Goal: Information Seeking & Learning: Learn about a topic

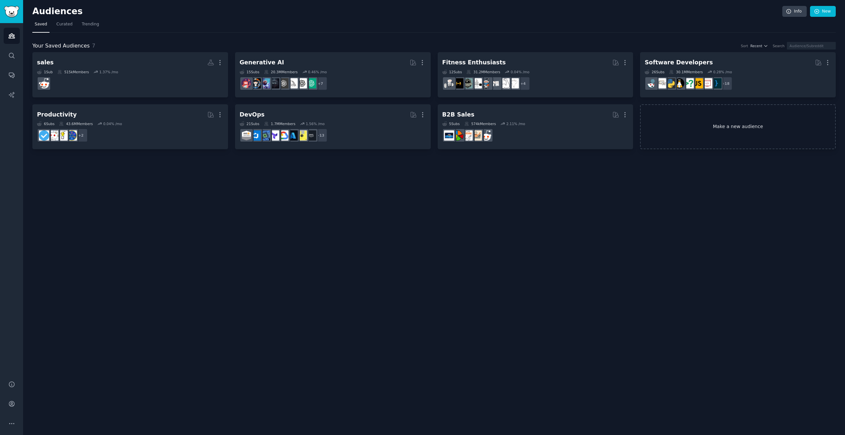
click at [729, 131] on link "Make a new audience" at bounding box center [738, 126] width 196 height 45
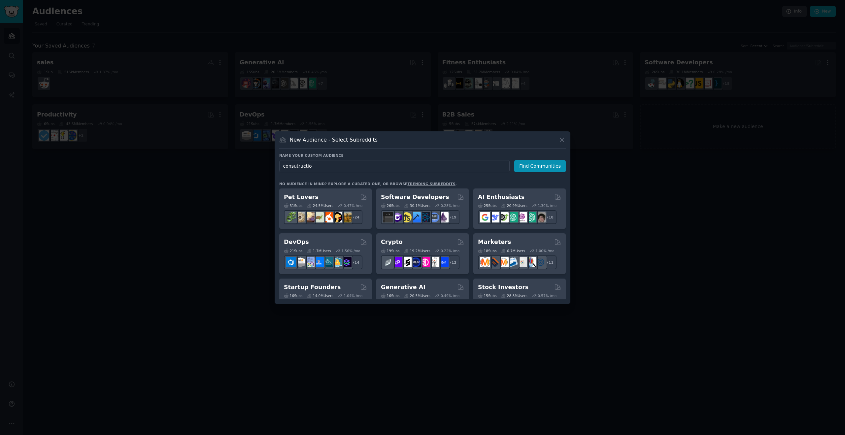
type input "consutruction"
click button "Find Communities" at bounding box center [540, 166] width 52 height 12
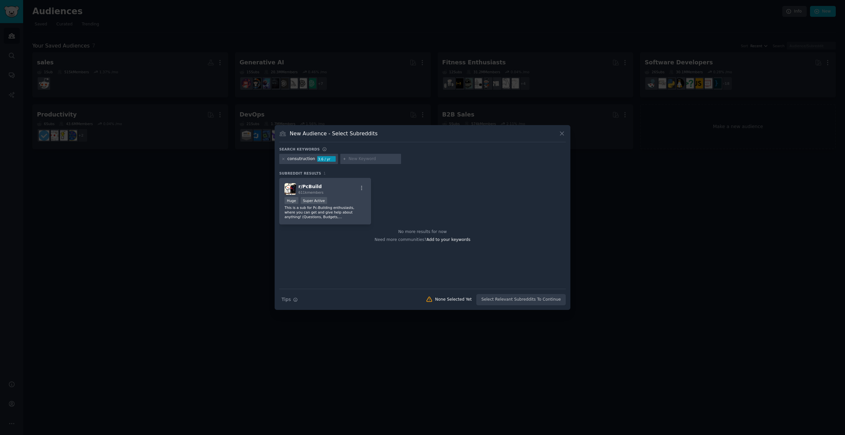
click at [299, 160] on div "consutruction" at bounding box center [302, 159] width 28 height 6
click at [283, 159] on icon at bounding box center [284, 159] width 4 height 4
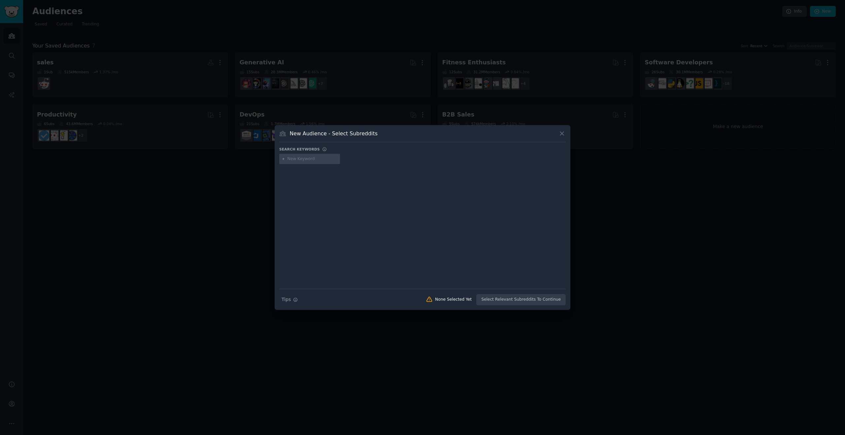
click at [294, 159] on input "text" at bounding box center [313, 159] width 50 height 6
type input "construction"
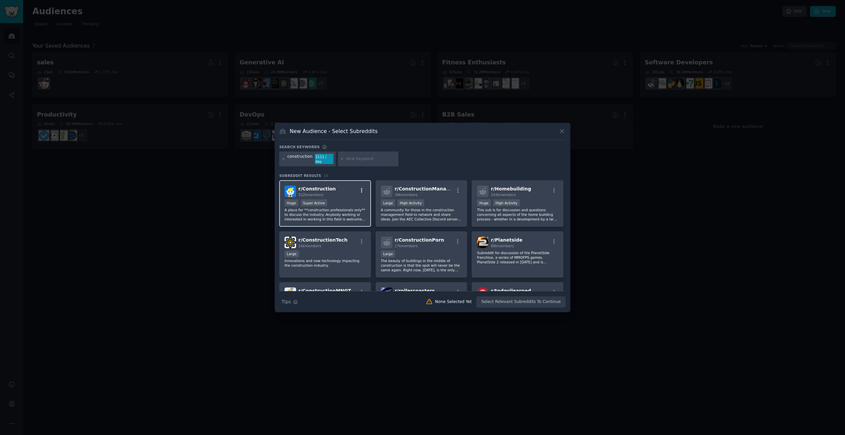
click at [361, 190] on icon "button" at bounding box center [361, 190] width 1 height 5
click at [343, 208] on p "A place for **construction professionals only** to discuss the industry. Anybod…" at bounding box center [325, 215] width 81 height 14
click at [337, 247] on div "r/ ConstructionTech 16k members Large Innovations and new technology impacting …" at bounding box center [325, 254] width 92 height 47
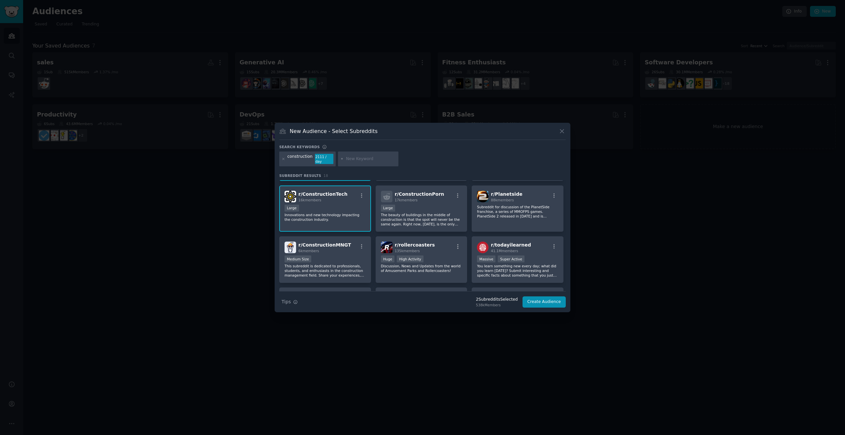
scroll to position [48, 0]
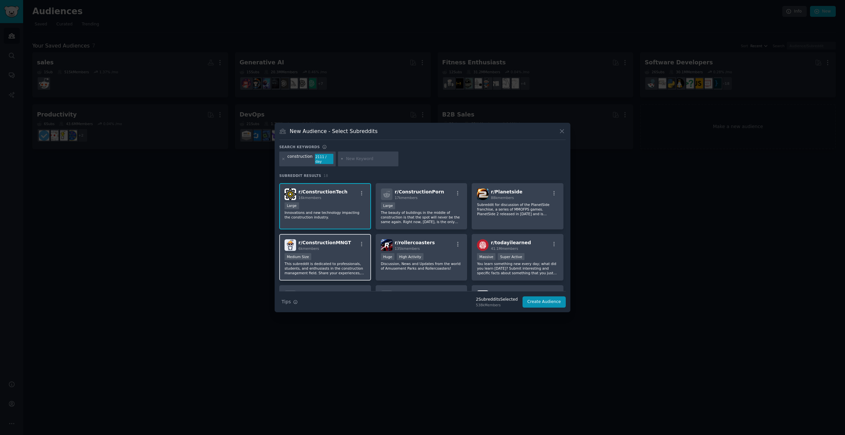
click at [339, 246] on div "6k members" at bounding box center [325, 248] width 53 height 5
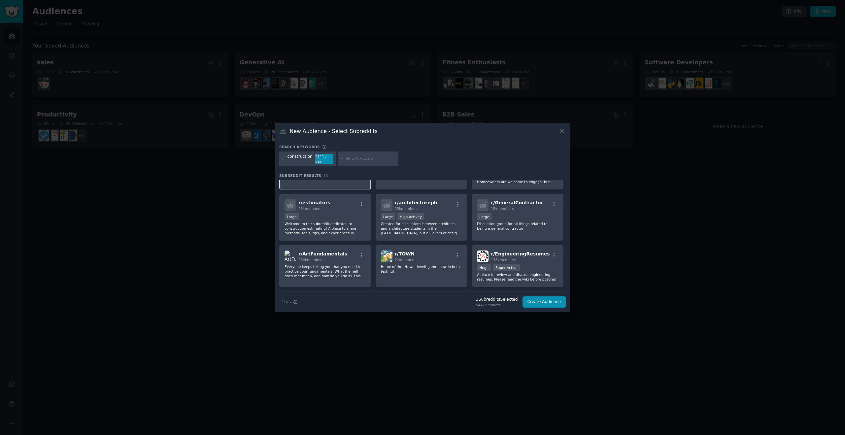
scroll to position [192, 0]
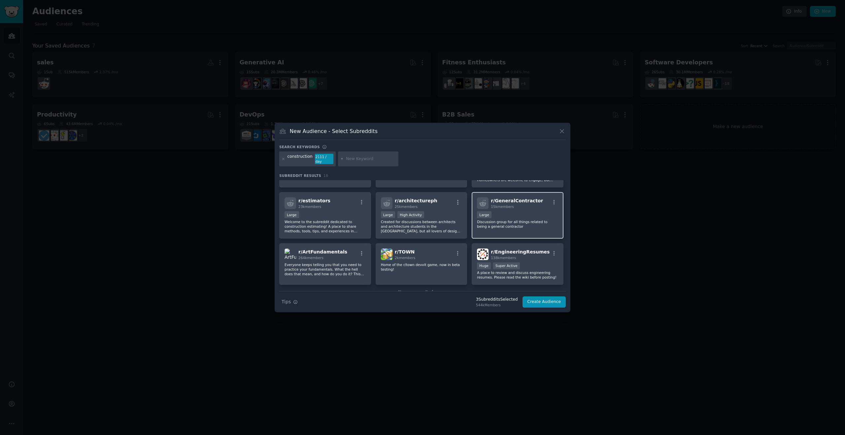
click at [516, 208] on div "r/ GeneralContractor 15k members Large Discussion group for all things related …" at bounding box center [518, 215] width 92 height 47
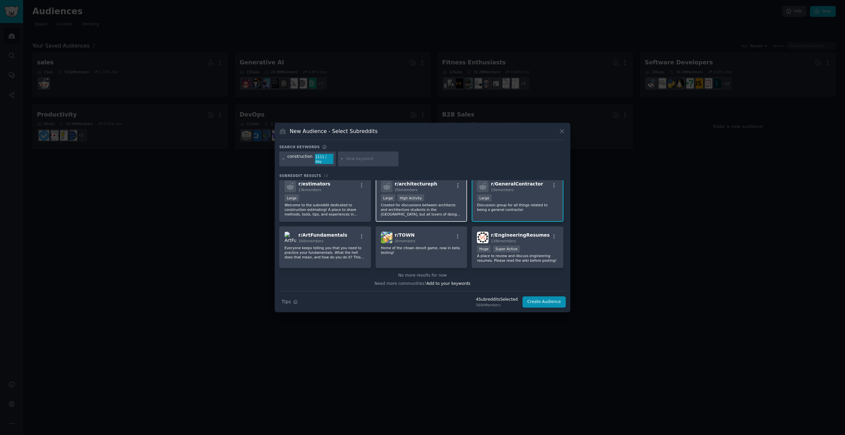
scroll to position [0, 0]
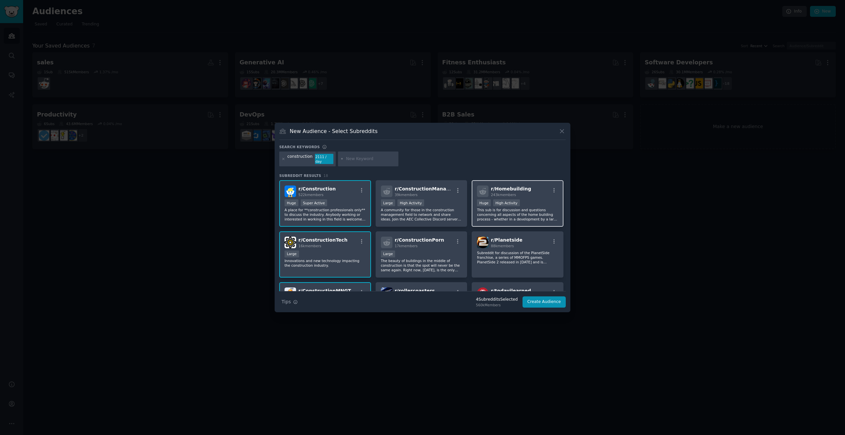
click at [531, 203] on div "Huge High Activity" at bounding box center [517, 203] width 81 height 8
click at [428, 218] on p "A community for those in the construction management field to network and share…" at bounding box center [421, 215] width 81 height 14
click at [540, 297] on button "Create Audience" at bounding box center [545, 302] width 44 height 11
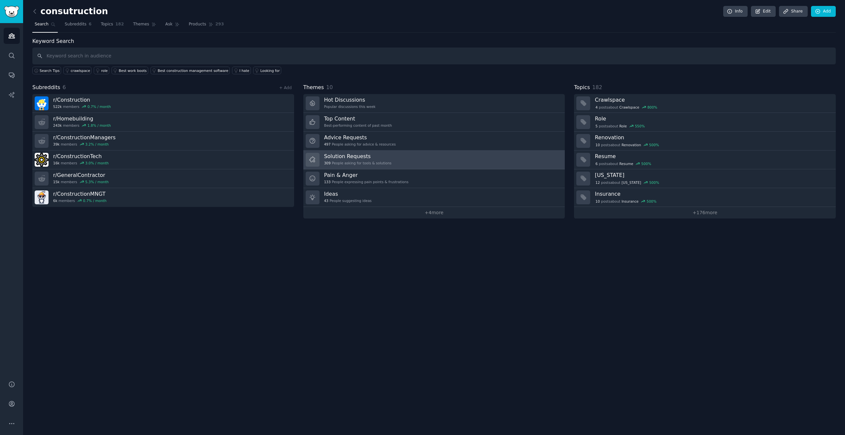
click at [377, 160] on div "Solution Requests 309 People asking for tools & solutions" at bounding box center [357, 160] width 67 height 14
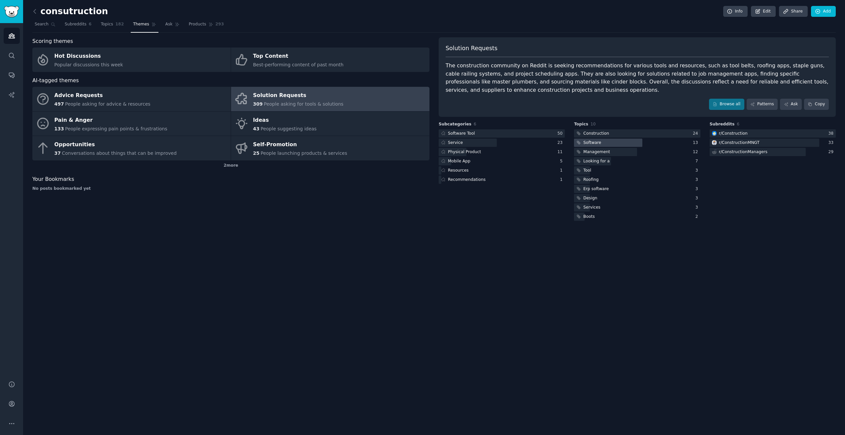
click at [611, 143] on div at bounding box center [608, 143] width 68 height 8
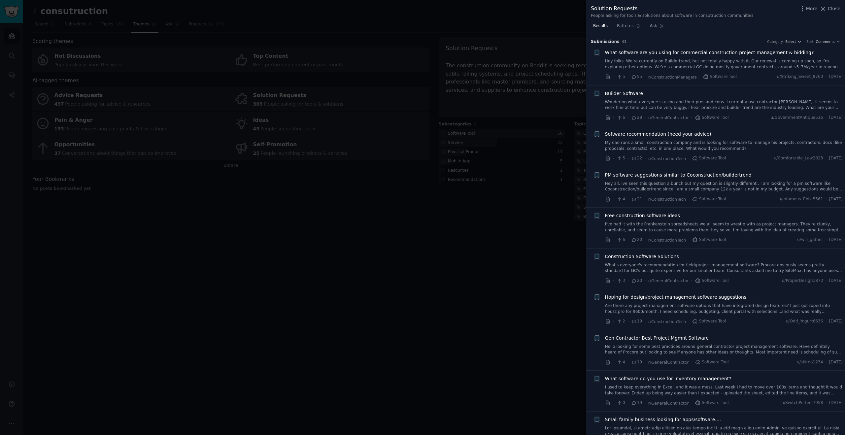
click at [674, 62] on link "Hey folks, We’re currently on Buildertrend, but not totally happy with it. Our …" at bounding box center [724, 64] width 238 height 12
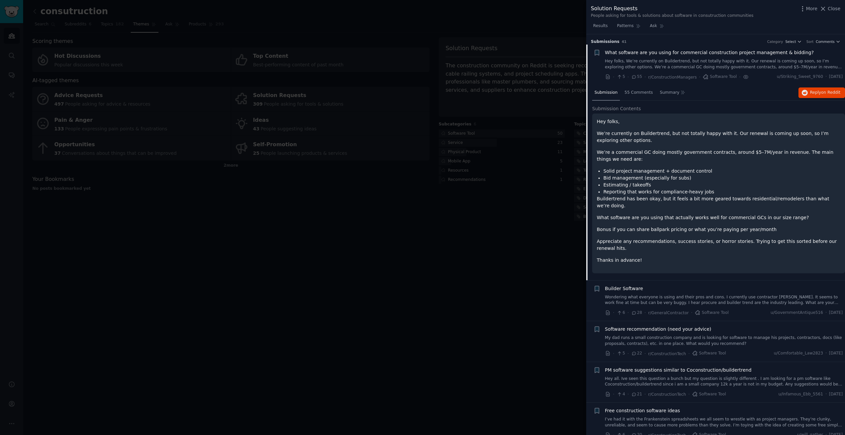
scroll to position [10, 0]
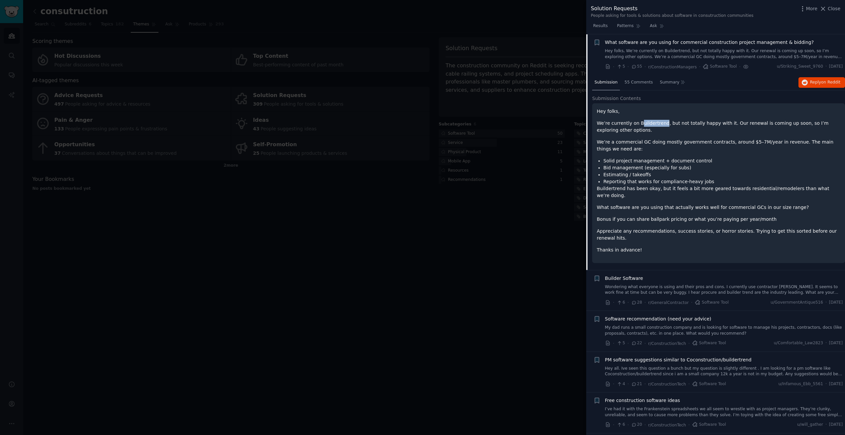
drag, startPoint x: 640, startPoint y: 124, endPoint x: 656, endPoint y: 124, distance: 16.5
type textarea "uildertrend"
click at [663, 123] on p "We’re currently on Buildertrend, but not totally happy with it. Our renewal is …" at bounding box center [719, 127] width 244 height 14
drag, startPoint x: 638, startPoint y: 124, endPoint x: 663, endPoint y: 123, distance: 25.4
click at [663, 123] on p "We’re currently on Buildertrend, but not totally happy with it. Our renewal is …" at bounding box center [719, 127] width 244 height 14
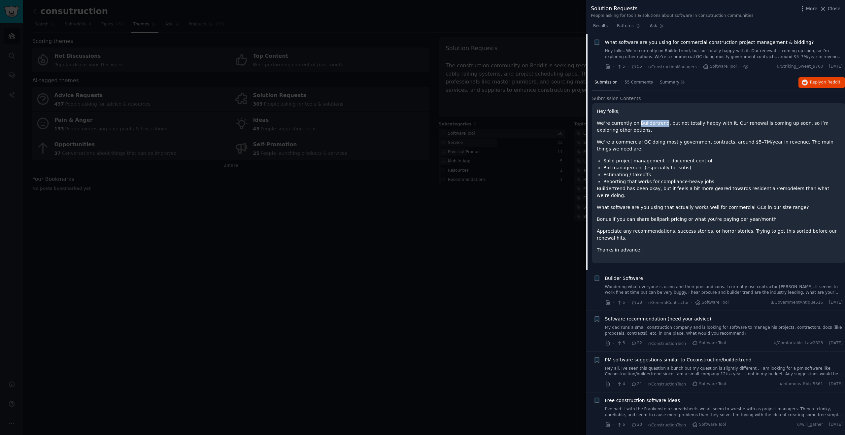
copy p "Buildertrend"
click at [655, 285] on link "Wondering what everyone is using and their pros and cons. I currently use contr…" at bounding box center [724, 290] width 238 height 12
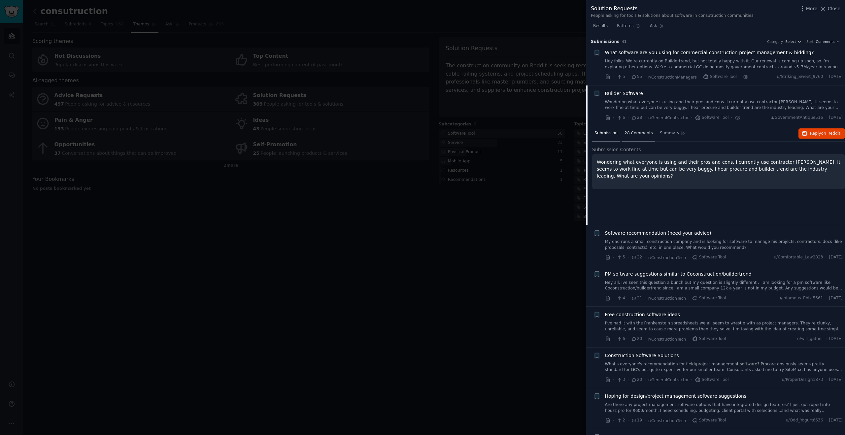
click at [631, 134] on span "28 Comments" at bounding box center [639, 133] width 28 height 6
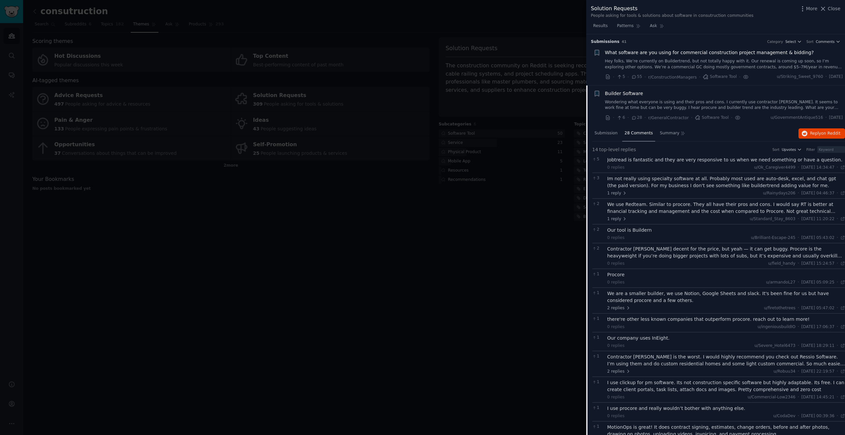
click at [638, 184] on div "Im not really using specialty software at all. Probably most used are auto-desk…" at bounding box center [727, 182] width 238 height 14
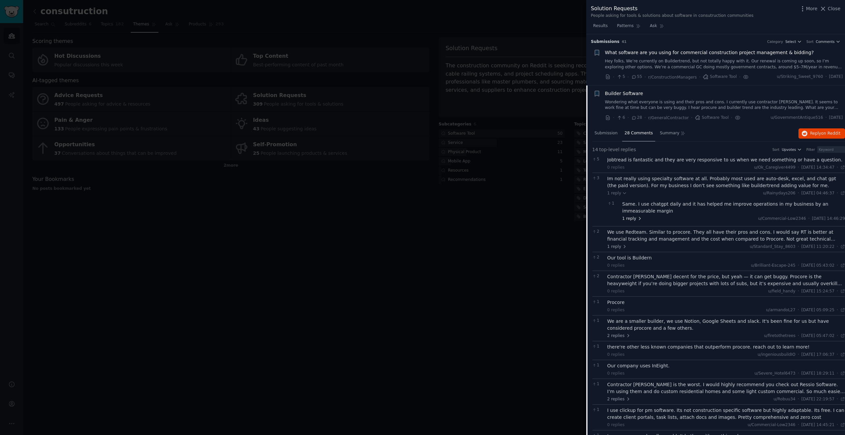
click at [632, 219] on span "1 reply" at bounding box center [632, 219] width 20 height 6
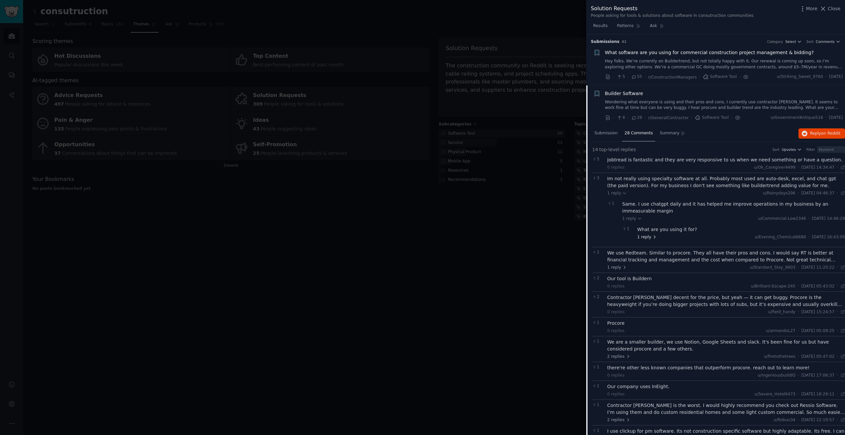
click at [645, 237] on span "1 reply" at bounding box center [648, 237] width 20 height 6
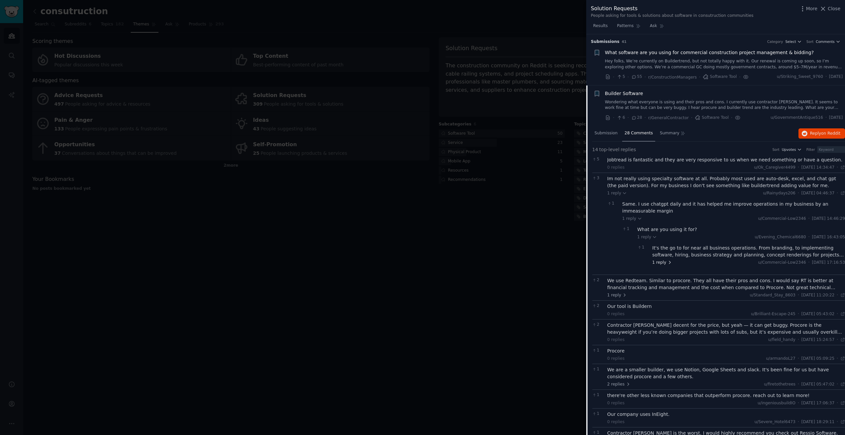
click at [663, 262] on span "1 reply" at bounding box center [663, 263] width 20 height 6
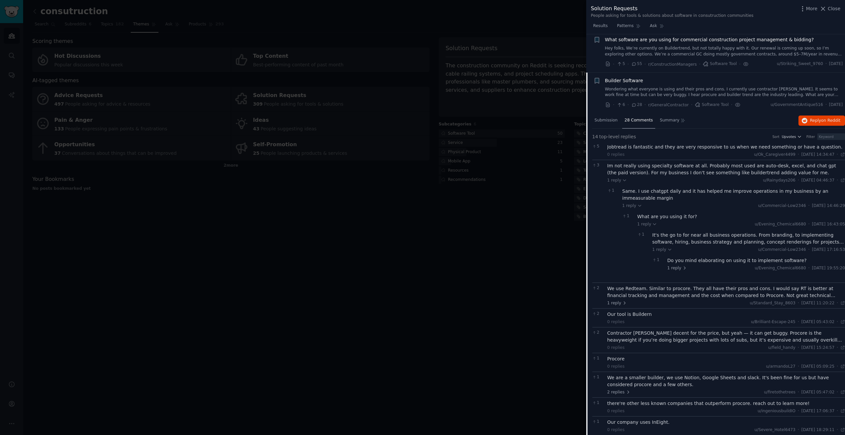
scroll to position [14, 0]
click at [678, 268] on span "1 reply" at bounding box center [678, 268] width 20 height 6
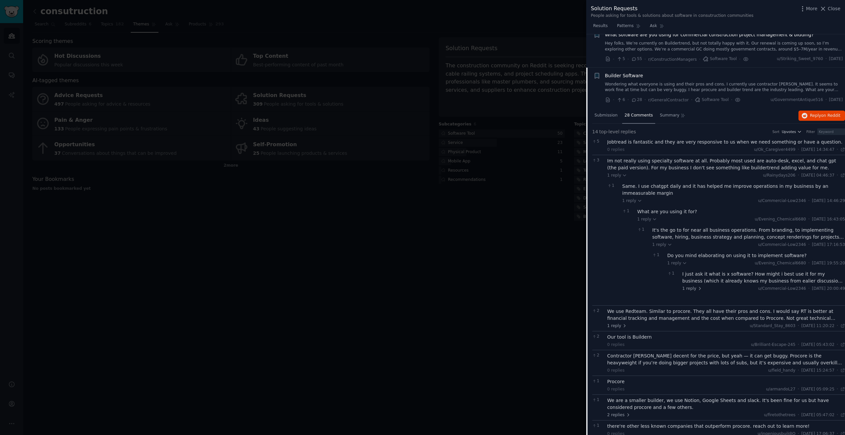
scroll to position [18, 0]
click at [694, 289] on span "1 reply" at bounding box center [693, 288] width 20 height 6
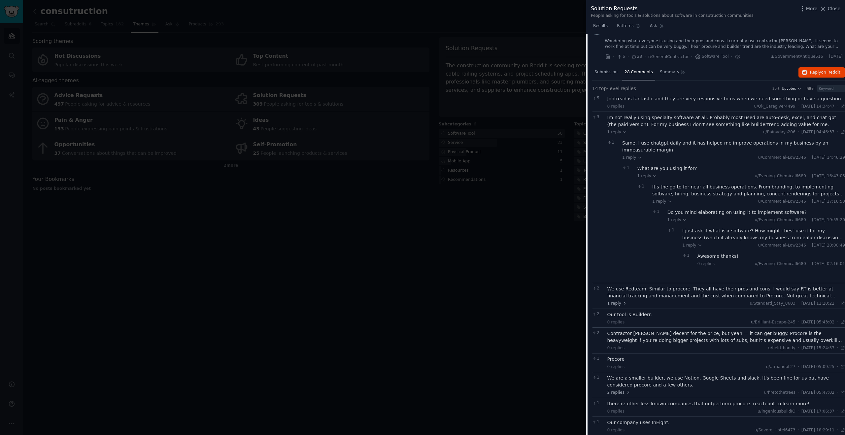
scroll to position [99, 0]
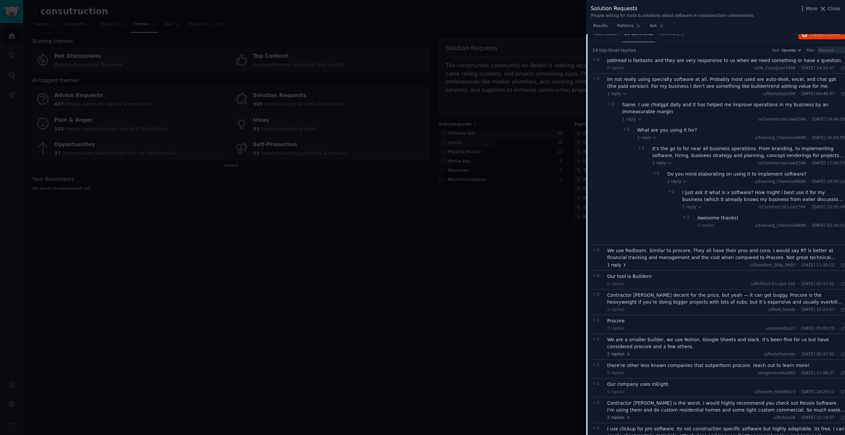
click at [620, 265] on span "1 reply" at bounding box center [618, 266] width 20 height 6
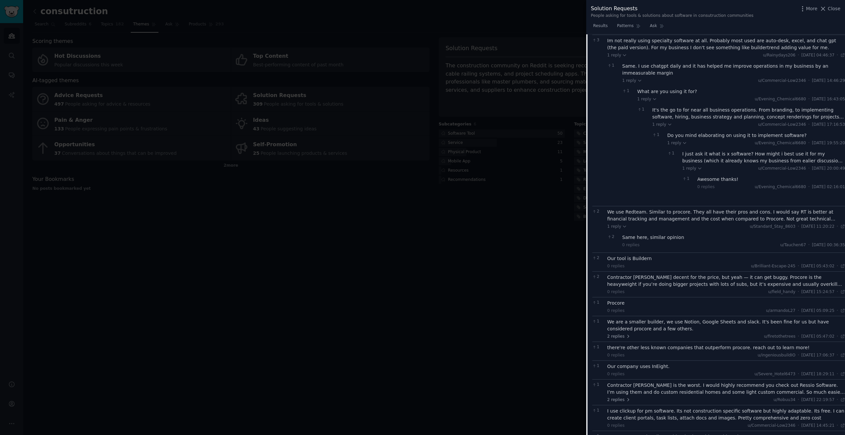
scroll to position [139, 0]
click at [720, 282] on div "Contractor [PERSON_NAME] decent for the price, but yeah — it can get buggy. Pro…" at bounding box center [727, 280] width 238 height 14
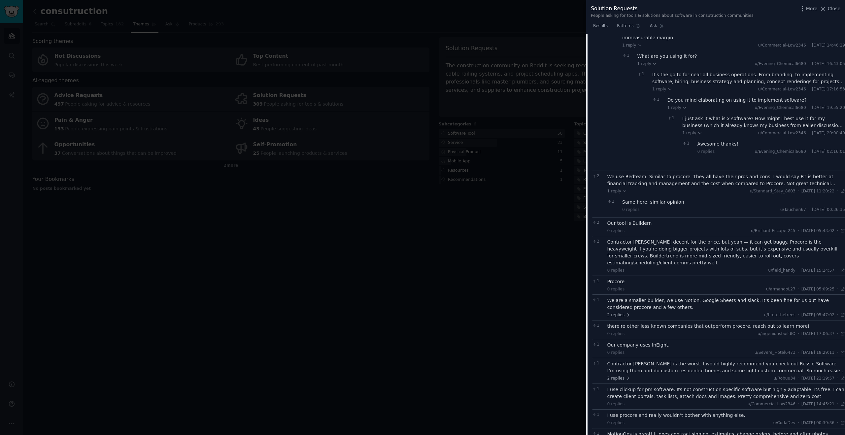
scroll to position [175, 0]
click at [705, 296] on div "We are a smaller builder, we use Notion, Google Sheets and slack. It's been fin…" at bounding box center [727, 303] width 238 height 14
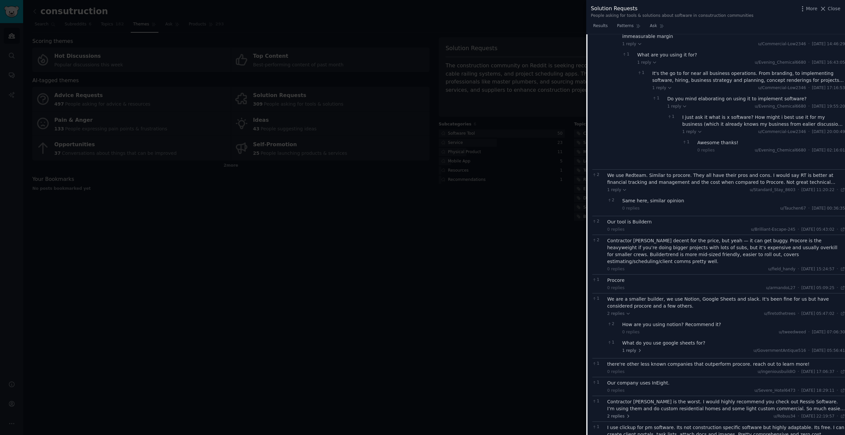
click at [689, 321] on div "How are you using notion? Recommend it?" at bounding box center [733, 324] width 223 height 7
click at [635, 348] on span "1 reply" at bounding box center [632, 351] width 20 height 6
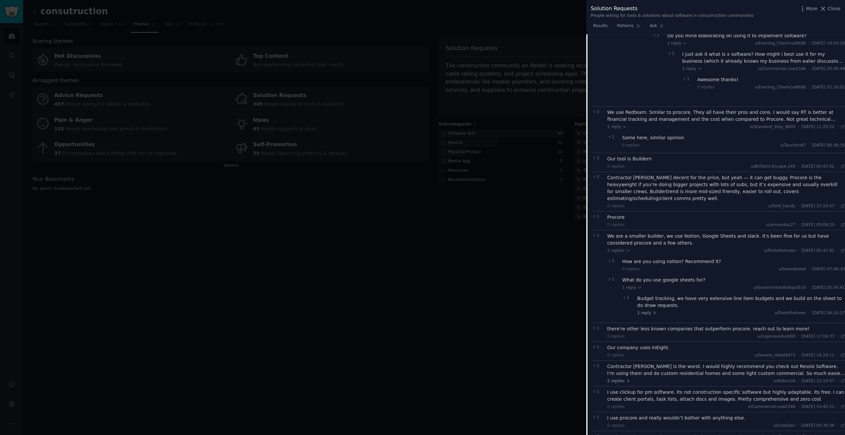
scroll to position [242, 0]
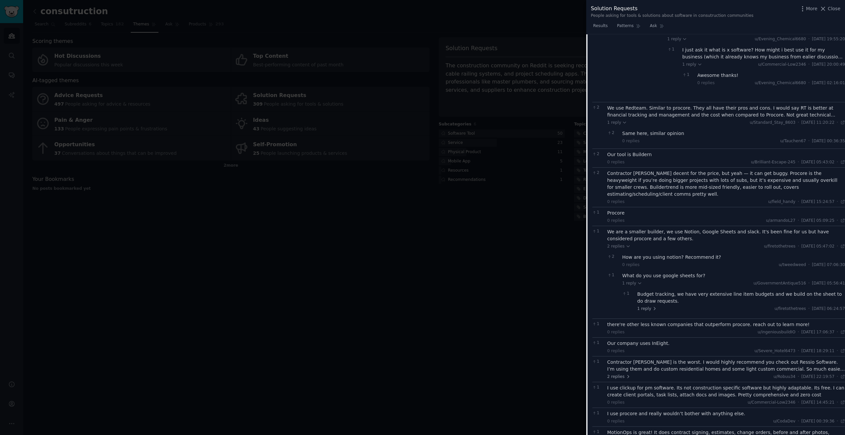
click at [674, 321] on div "there're other less known companies that outperform procore. reach out to learn…" at bounding box center [727, 324] width 238 height 7
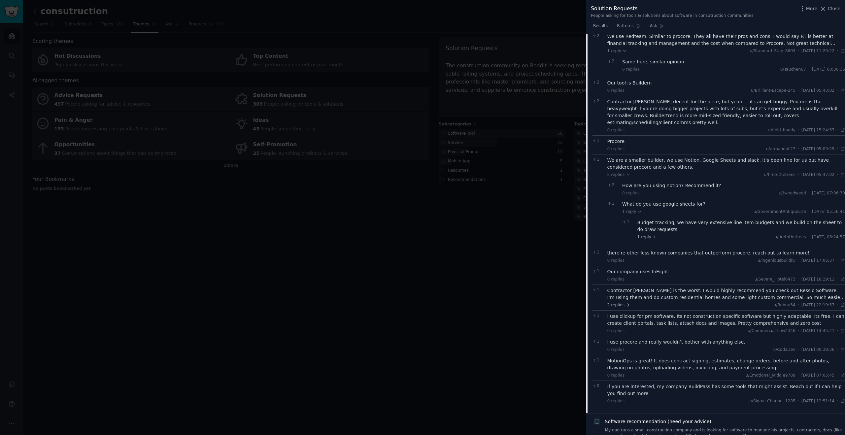
scroll to position [320, 0]
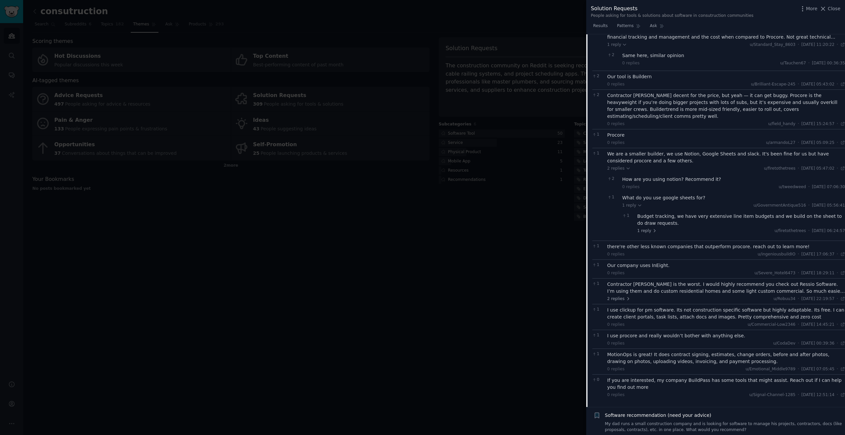
click at [639, 312] on div "I use clickup for pm software. Its not construction specific software but highl…" at bounding box center [727, 314] width 238 height 14
click at [640, 333] on div "I use procore and really wouldn’t bother with anything else." at bounding box center [727, 336] width 238 height 7
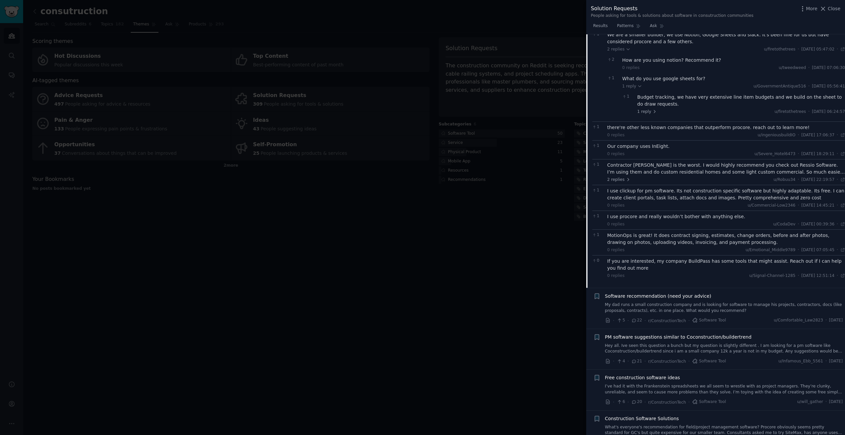
scroll to position [445, 0]
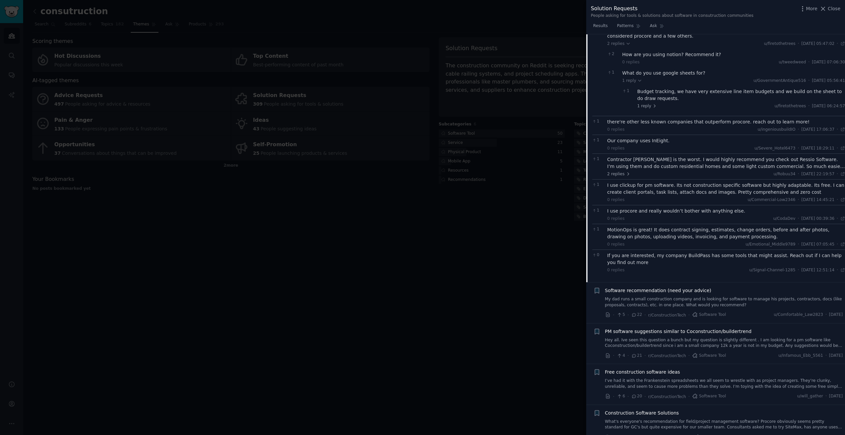
click at [641, 287] on span "Software recommendation (need your advice)" at bounding box center [658, 290] width 106 height 7
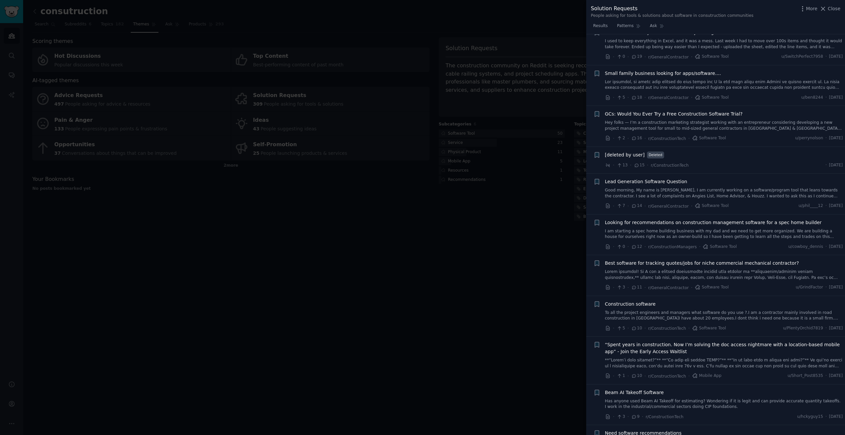
scroll to position [446, 0]
click at [629, 302] on span "Construction software" at bounding box center [630, 304] width 51 height 7
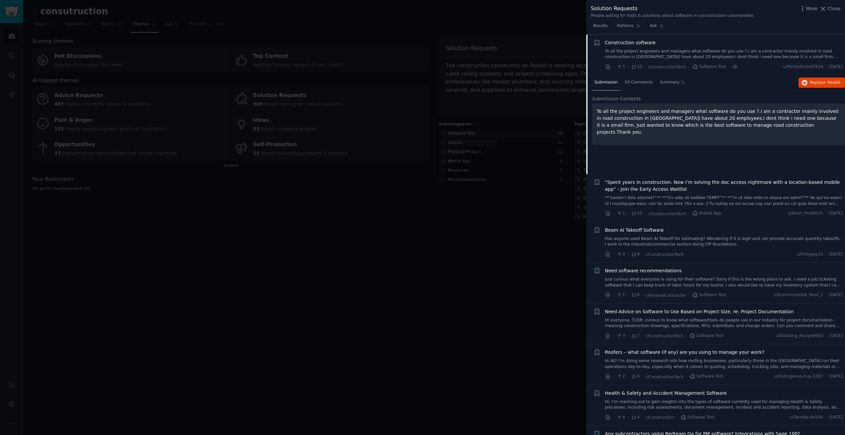
scroll to position [608, 0]
click at [685, 183] on span "“Spent years in construction. Now I’m solving the doc access nightmare with a l…" at bounding box center [724, 186] width 238 height 14
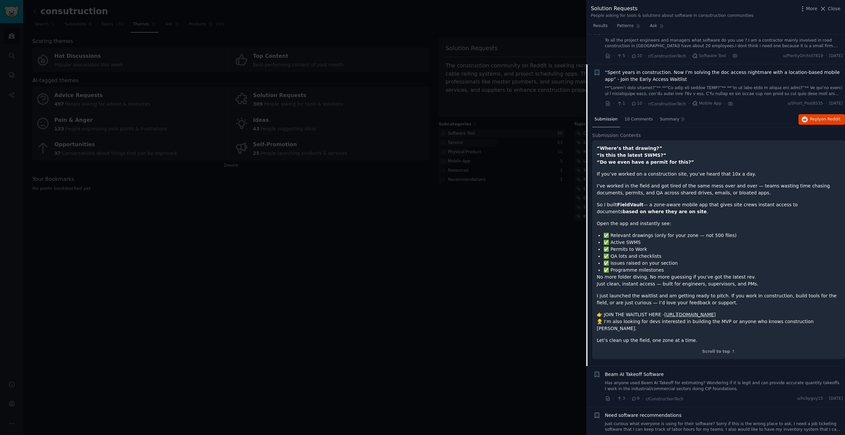
scroll to position [618, 0]
click at [639, 121] on span "10 Comments" at bounding box center [639, 120] width 28 height 6
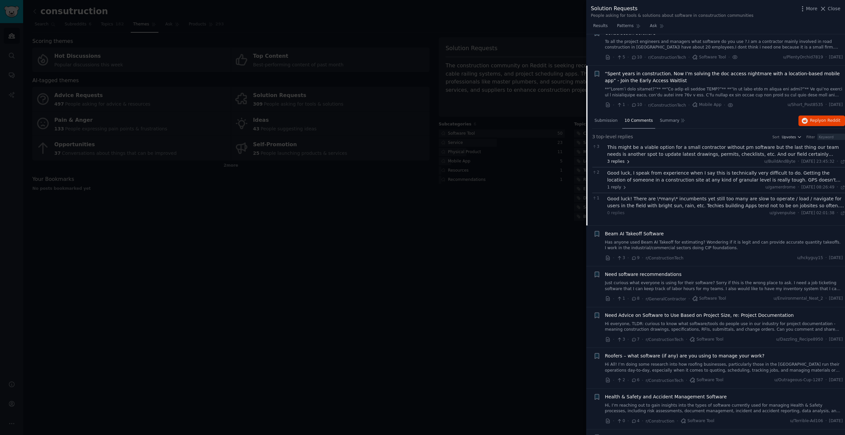
click at [622, 160] on span "3 replies" at bounding box center [619, 162] width 23 height 6
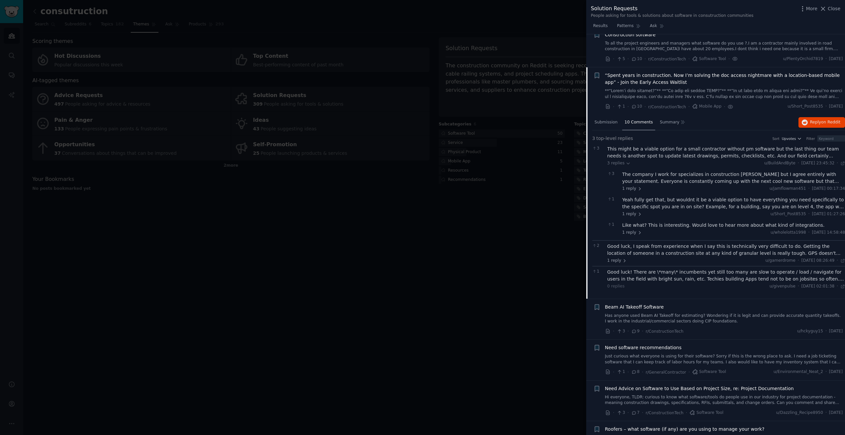
click at [670, 181] on div "The company I work for specializes in construction [PERSON_NAME] but I agree en…" at bounding box center [733, 178] width 223 height 14
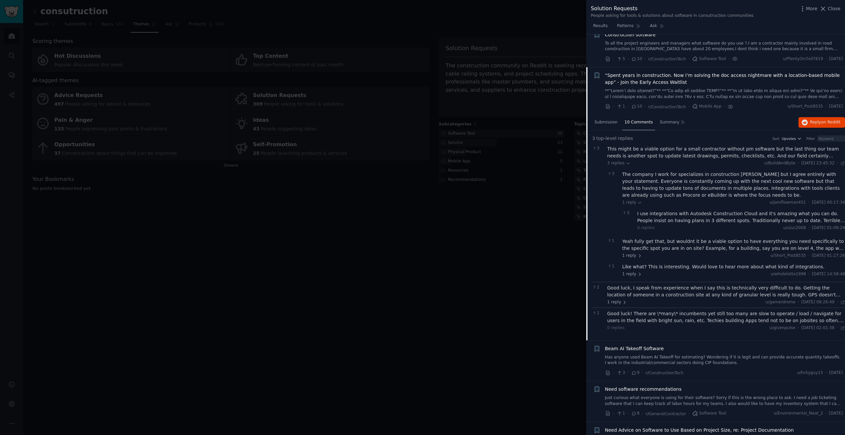
click at [644, 243] on div "Yeah fully get that, but wouldnt it be a viable option to have everything you n…" at bounding box center [733, 245] width 223 height 14
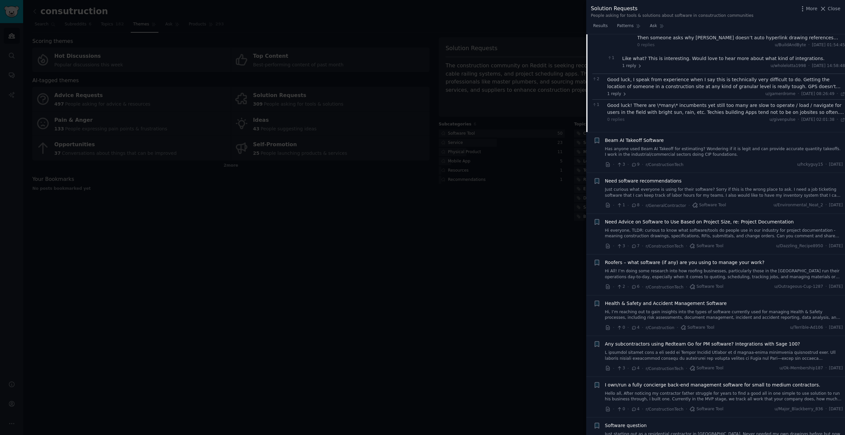
scroll to position [862, 0]
click at [663, 301] on span "Health & Safety and Accident Management Software" at bounding box center [666, 301] width 122 height 7
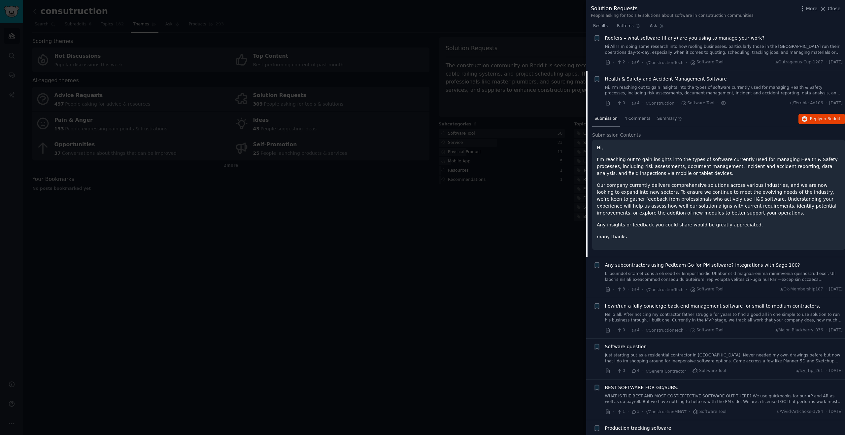
scroll to position [823, 0]
click at [511, 280] on div at bounding box center [422, 217] width 845 height 435
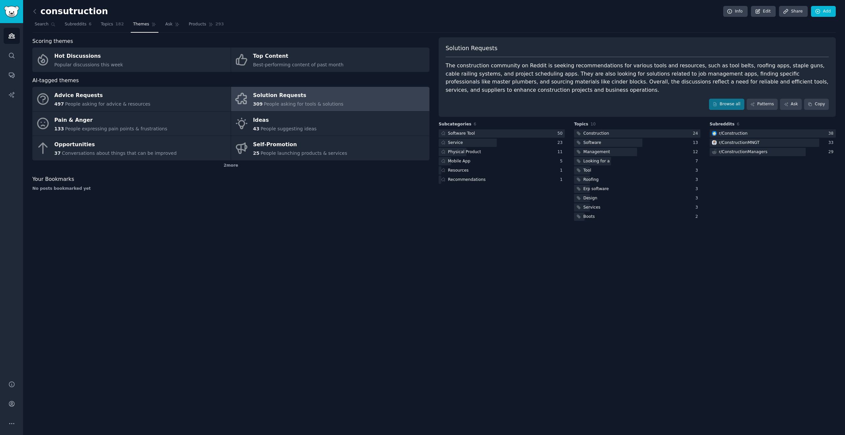
click at [300, 102] on span "People asking for tools & solutions" at bounding box center [304, 103] width 80 height 5
click at [604, 160] on div "Looking for a" at bounding box center [597, 162] width 26 height 6
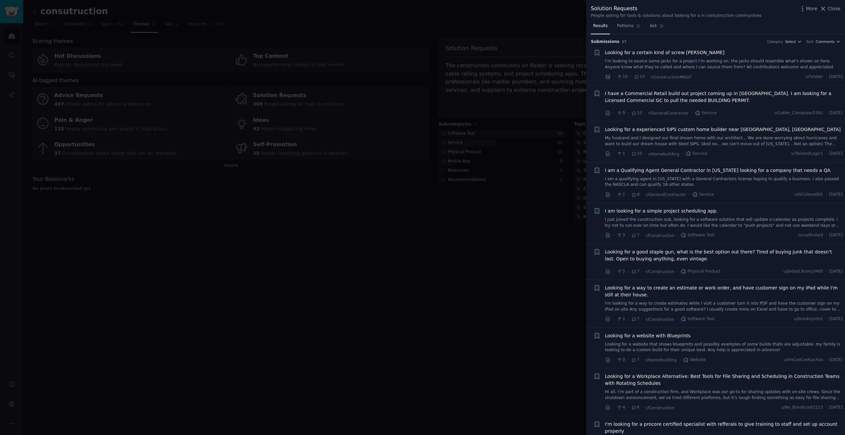
click at [521, 198] on div at bounding box center [422, 217] width 845 height 435
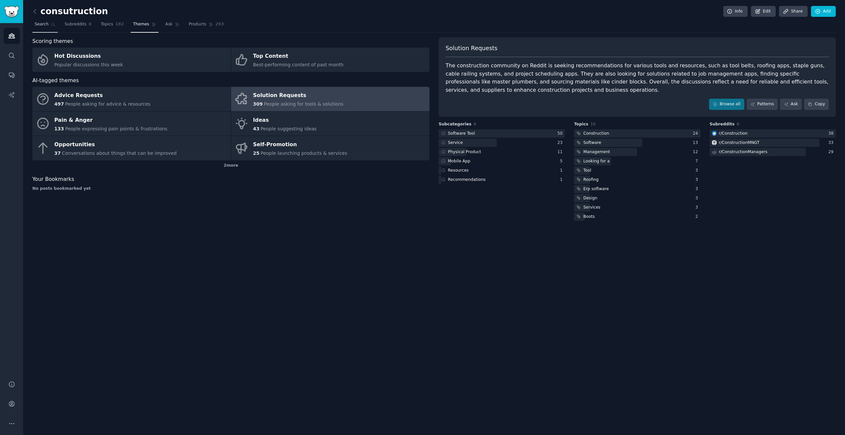
click at [53, 23] on icon at bounding box center [53, 24] width 5 height 5
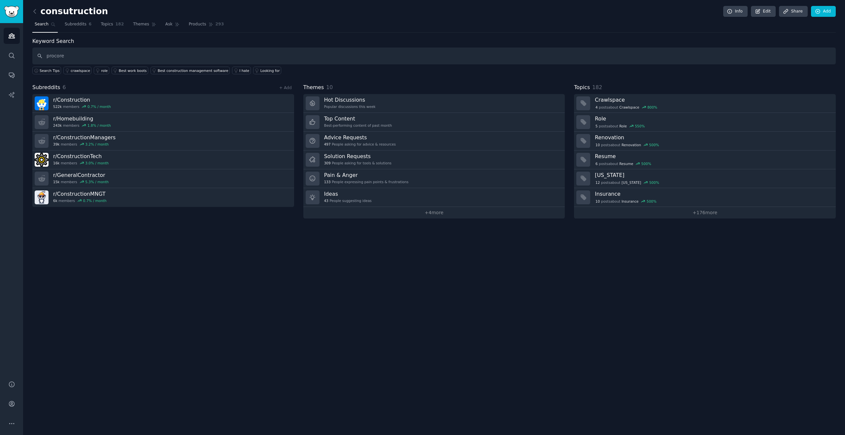
type input "procore"
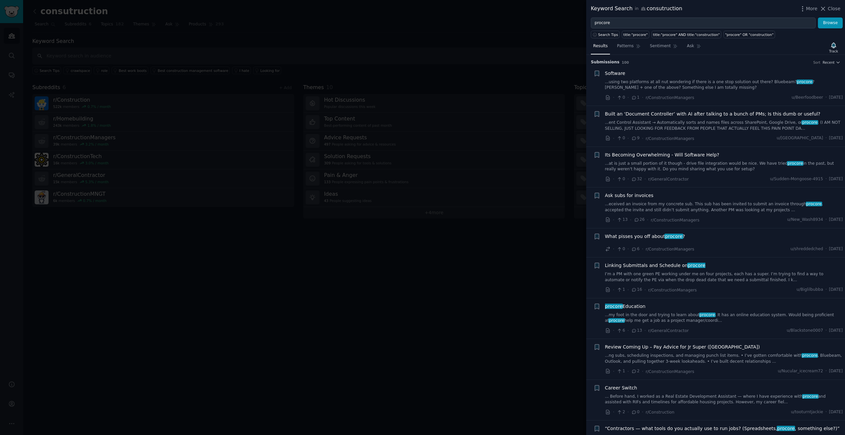
click at [659, 128] on link "...ent Control Assistant → Automatically sorts and names files across SharePoin…" at bounding box center [724, 126] width 238 height 12
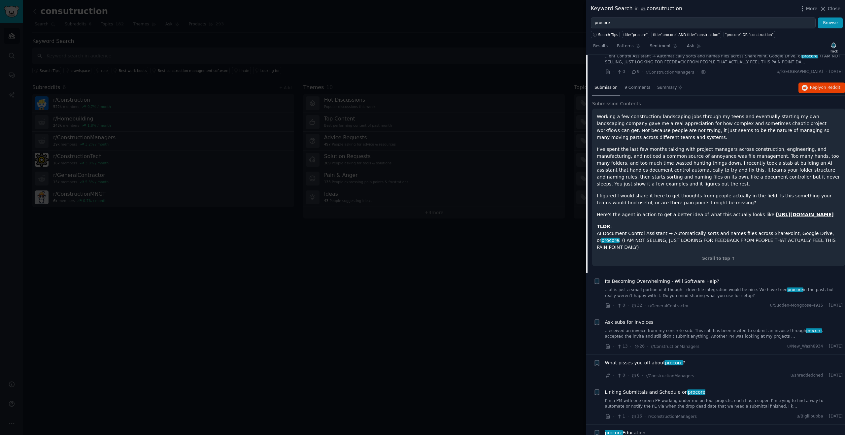
scroll to position [68, 0]
click at [776, 213] on strong "[URL][DOMAIN_NAME]" at bounding box center [805, 212] width 58 height 5
click at [776, 216] on strong "[URL][DOMAIN_NAME]" at bounding box center [805, 213] width 58 height 5
click at [770, 282] on li "+ Its Becoming Overwhelming - Will Software Help? ...at is just a small portion…" at bounding box center [715, 292] width 259 height 41
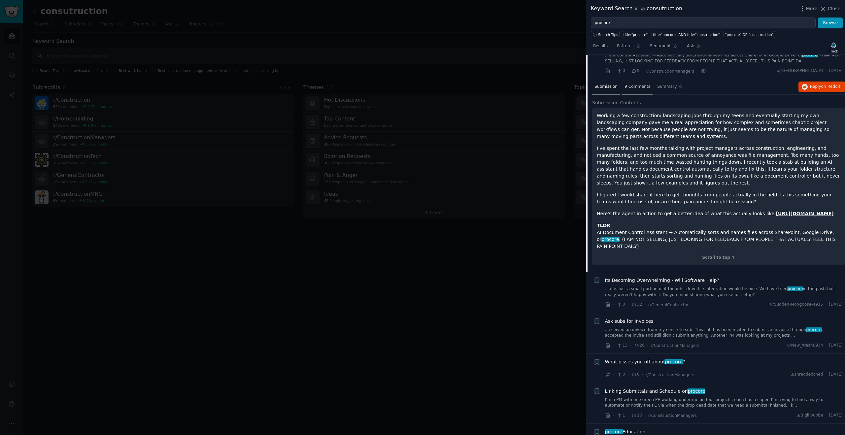
click at [635, 89] on span "9 Comments" at bounding box center [638, 87] width 26 height 6
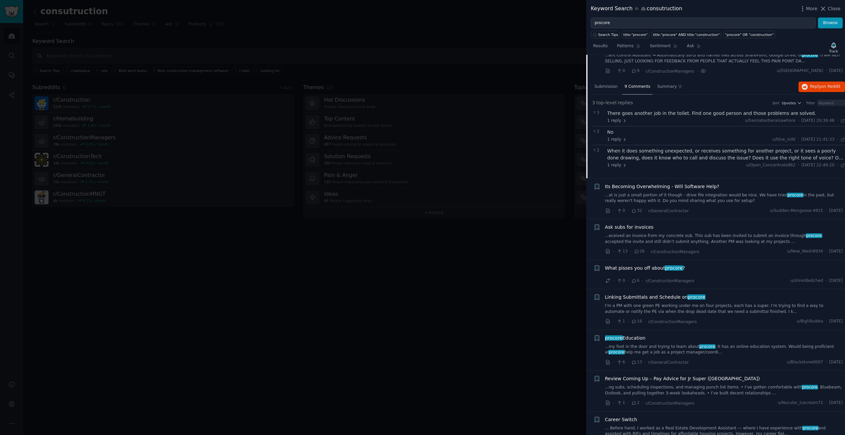
scroll to position [55, 0]
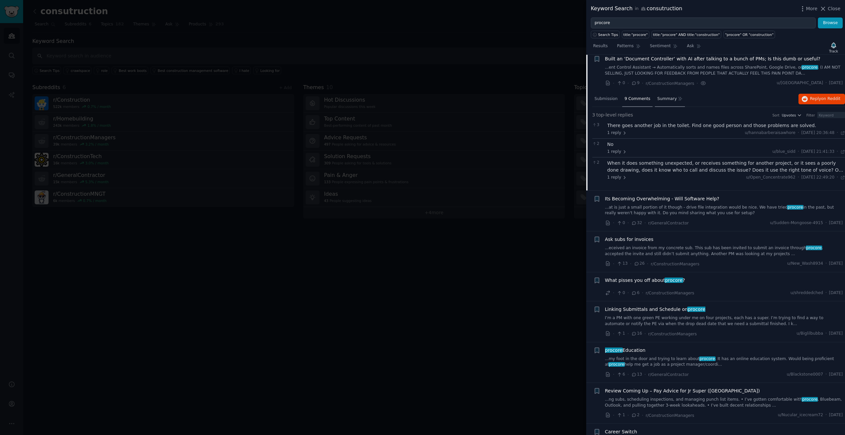
click at [659, 97] on span "Summary" at bounding box center [666, 99] width 19 height 6
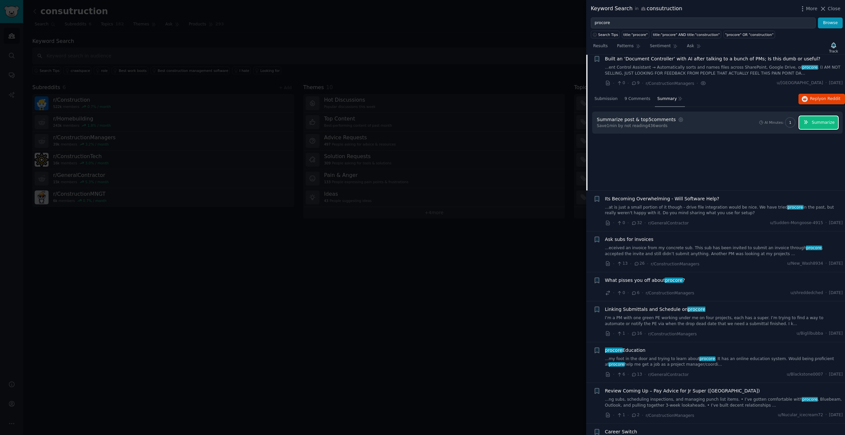
click at [822, 121] on span "Summarize" at bounding box center [823, 123] width 23 height 6
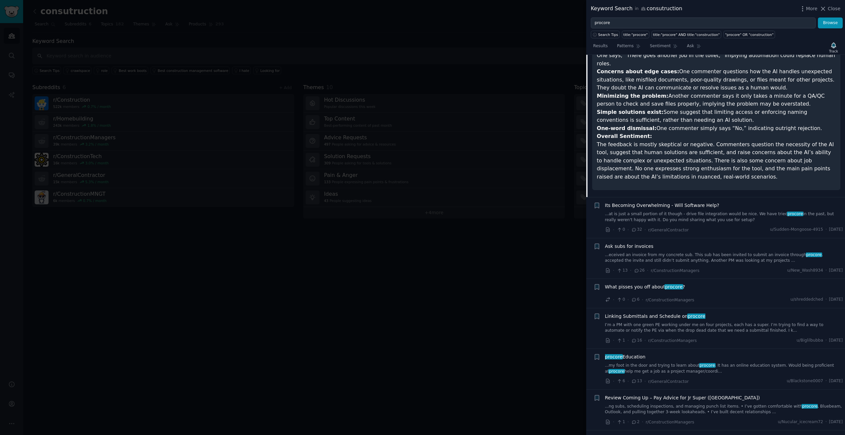
scroll to position [277, 0]
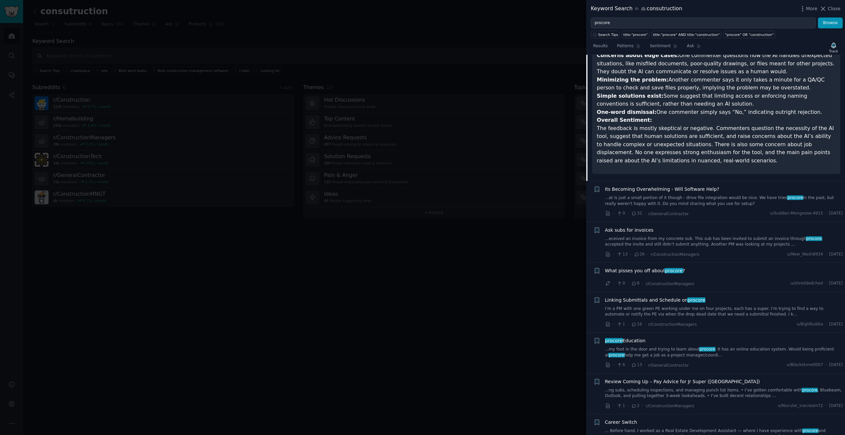
click at [715, 195] on link "...at is just a small portion of it though - drive file integration would be ni…" at bounding box center [724, 201] width 238 height 12
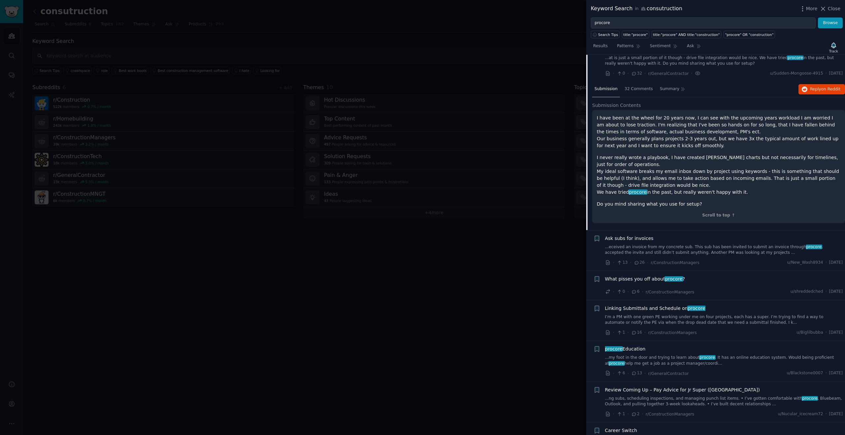
scroll to position [106, 0]
click at [635, 92] on div "32 Comments" at bounding box center [638, 89] width 33 height 16
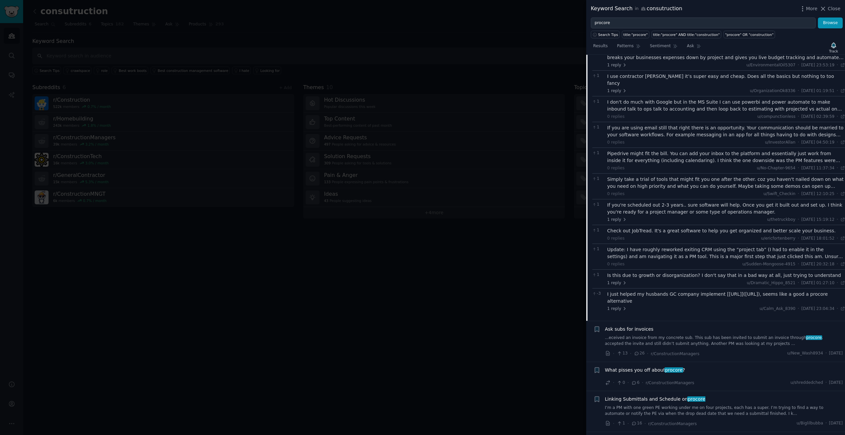
scroll to position [319, 0]
